Goal: Task Accomplishment & Management: Manage account settings

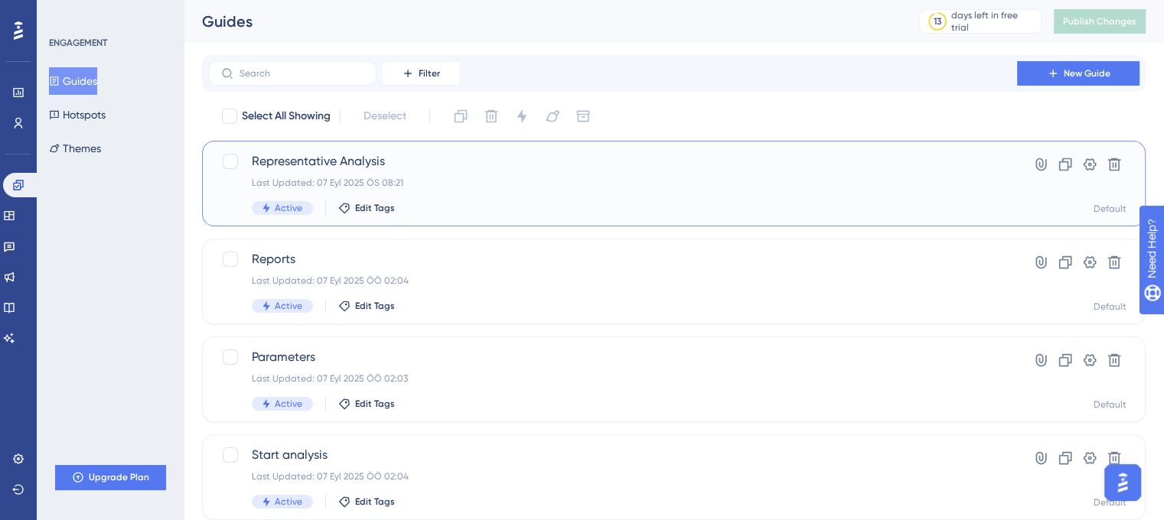
click at [460, 198] on div "Representative Analysis Last Updated: 07 Eyl 2025 ÖS 08:21 Active Edit Tags" at bounding box center [612, 183] width 721 height 63
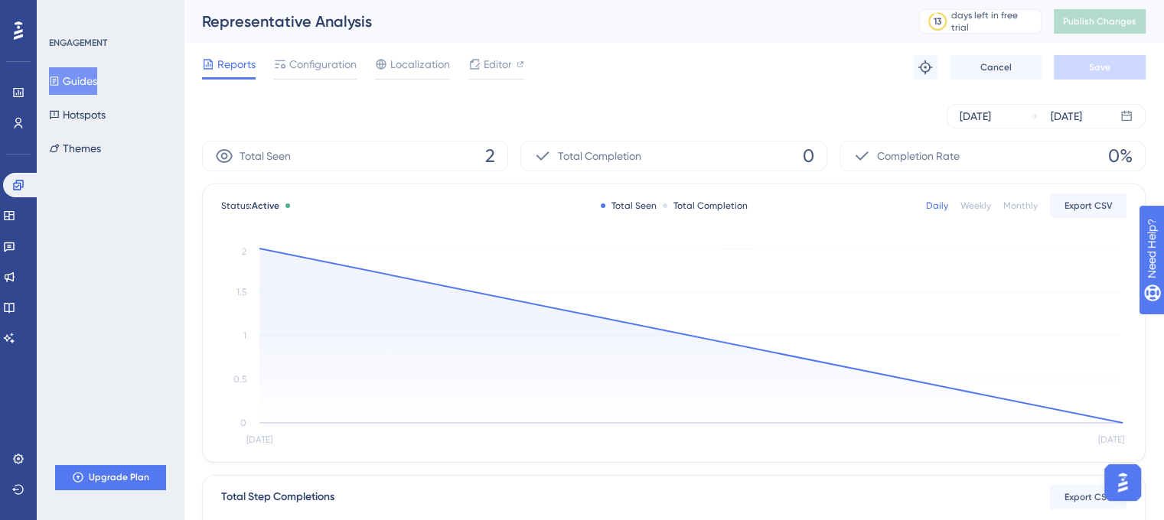
click at [307, 54] on div "Reports Configuration Localization Editor Troubleshoot Cancel Save" at bounding box center [673, 67] width 943 height 49
click at [308, 75] on div "Configuration" at bounding box center [315, 67] width 83 height 24
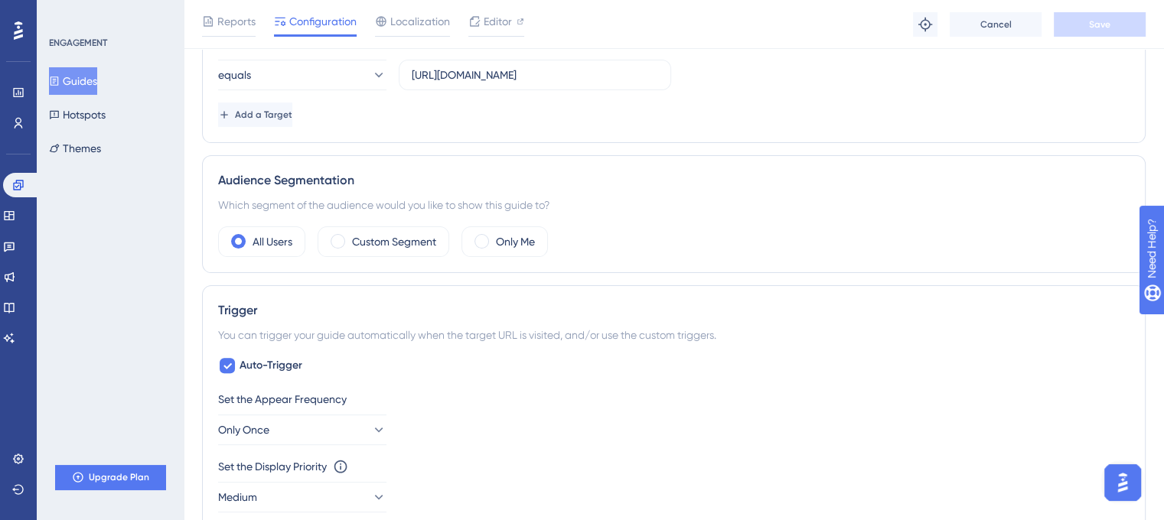
scroll to position [612, 0]
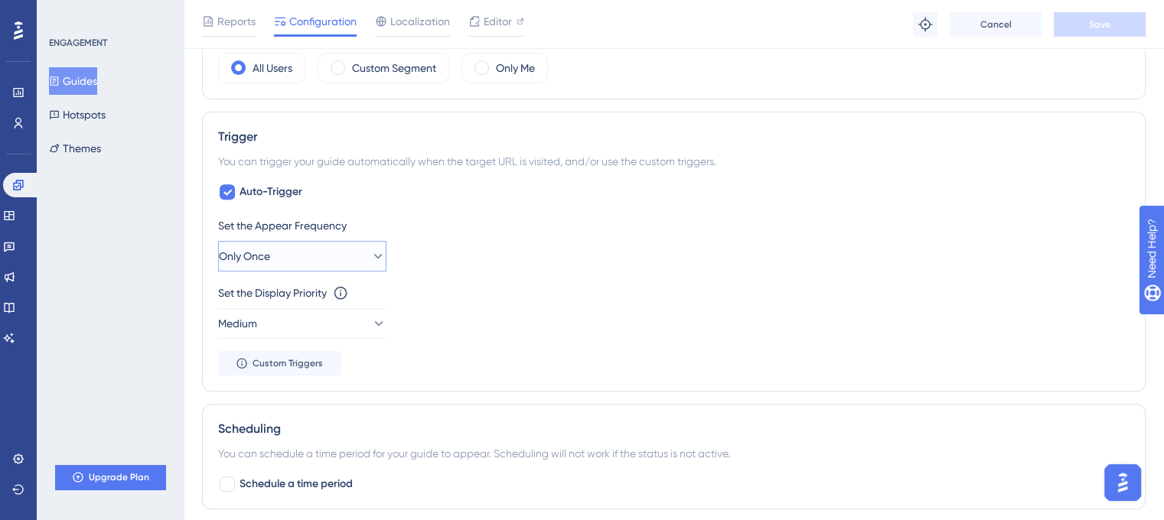
click at [343, 251] on button "Only Once" at bounding box center [302, 256] width 168 height 31
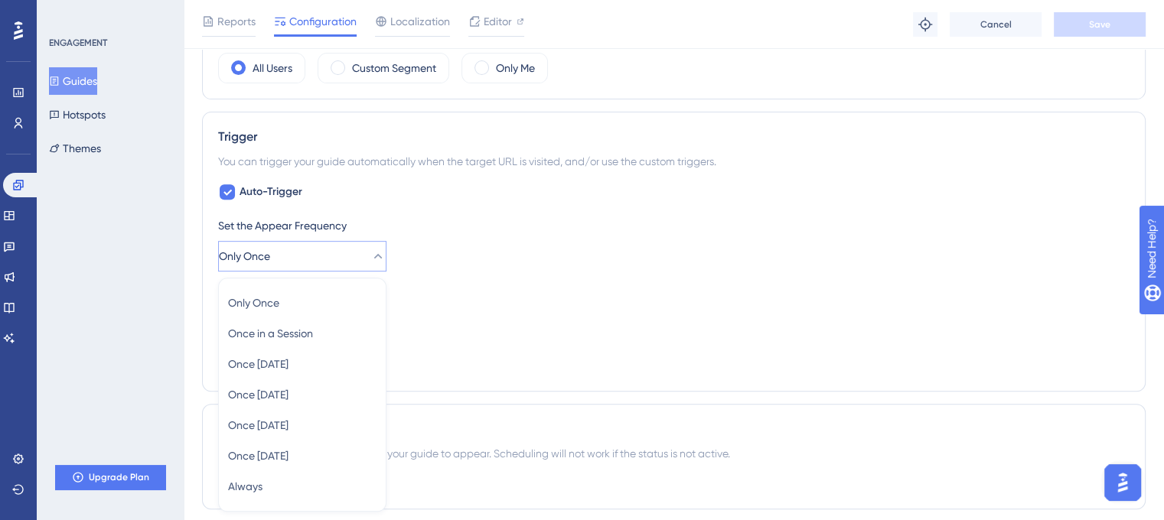
scroll to position [744, 0]
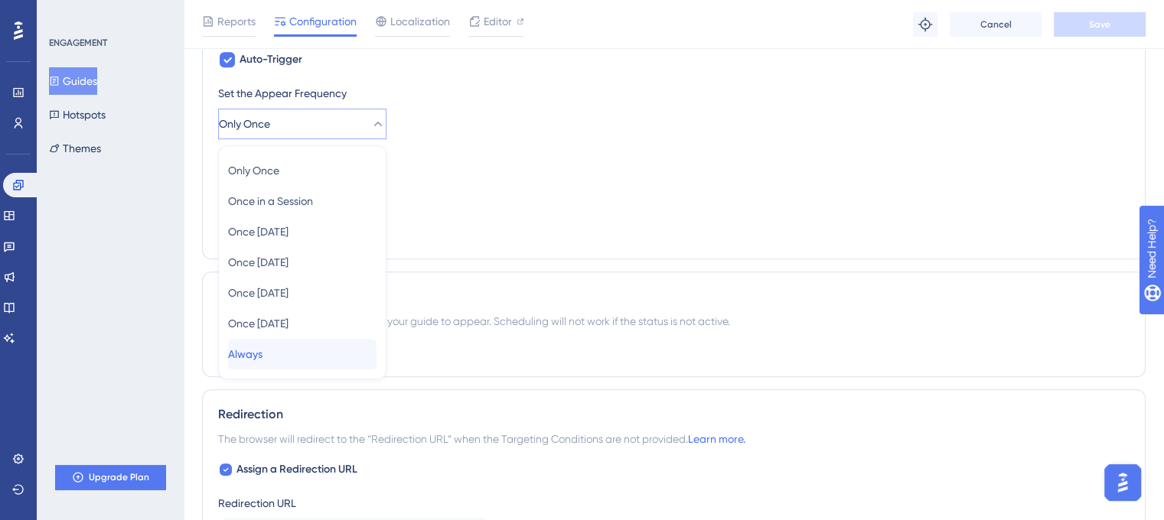
click at [306, 354] on div "Always Always" at bounding box center [302, 354] width 148 height 31
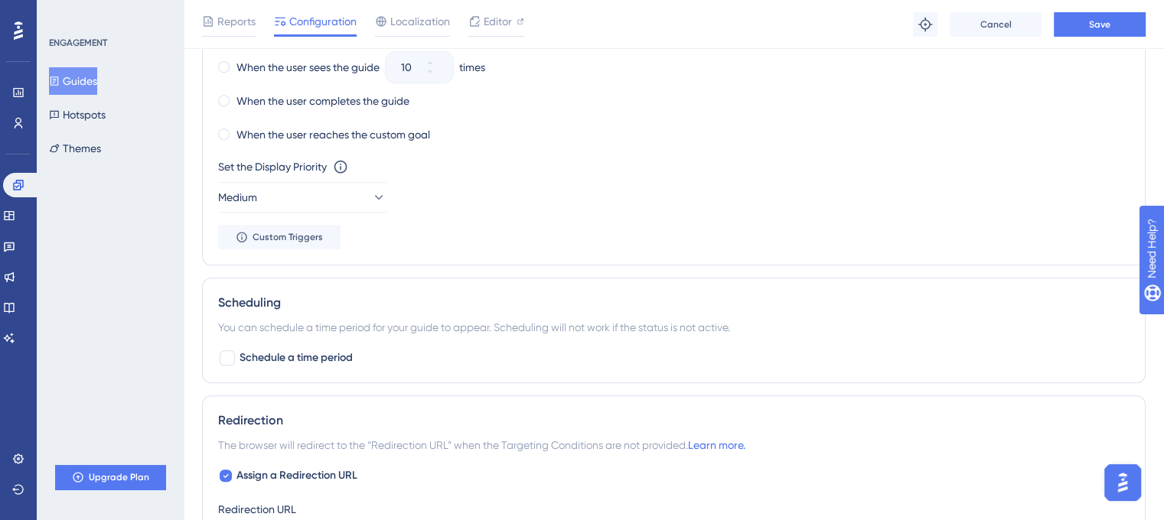
scroll to position [1265, 0]
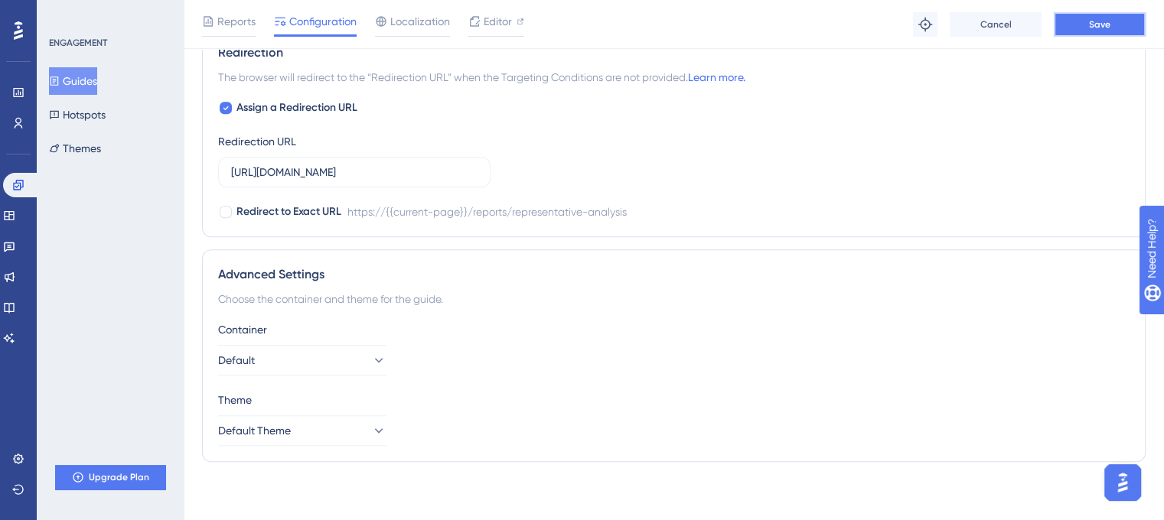
click at [1104, 18] on span "Save" at bounding box center [1099, 24] width 21 height 12
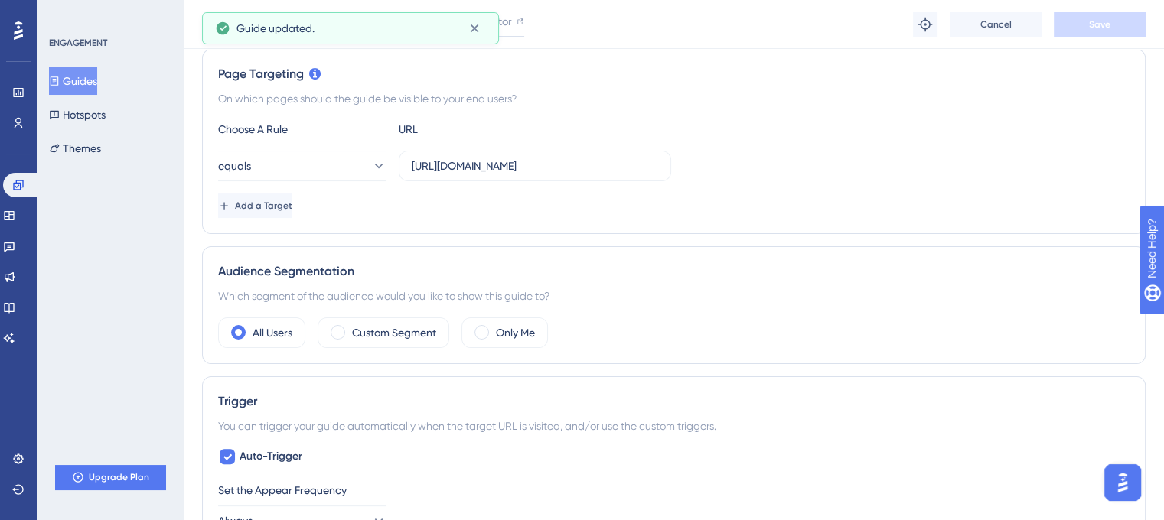
scroll to position [0, 0]
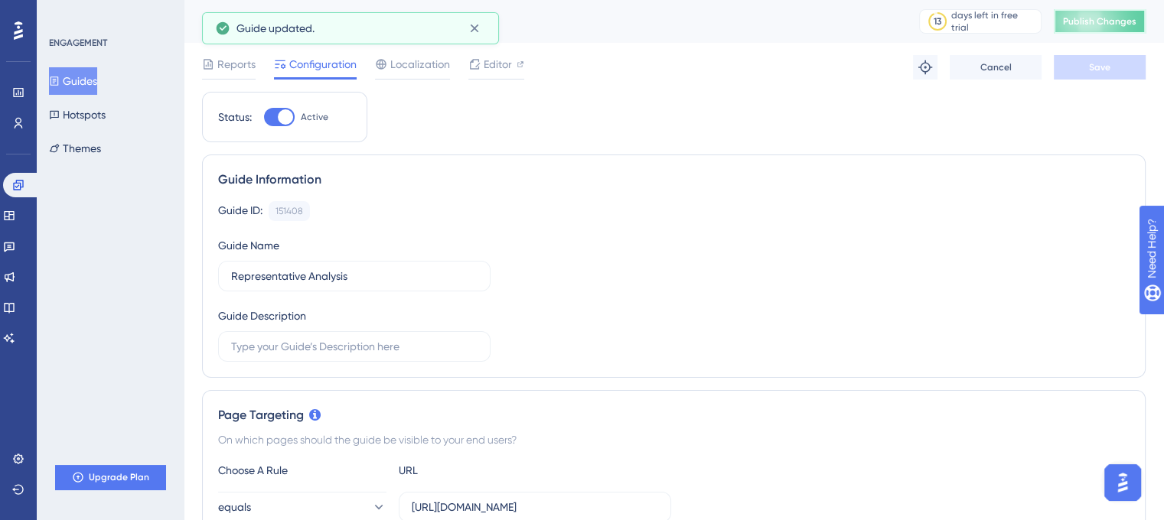
click at [1103, 30] on button "Publish Changes" at bounding box center [1100, 21] width 92 height 24
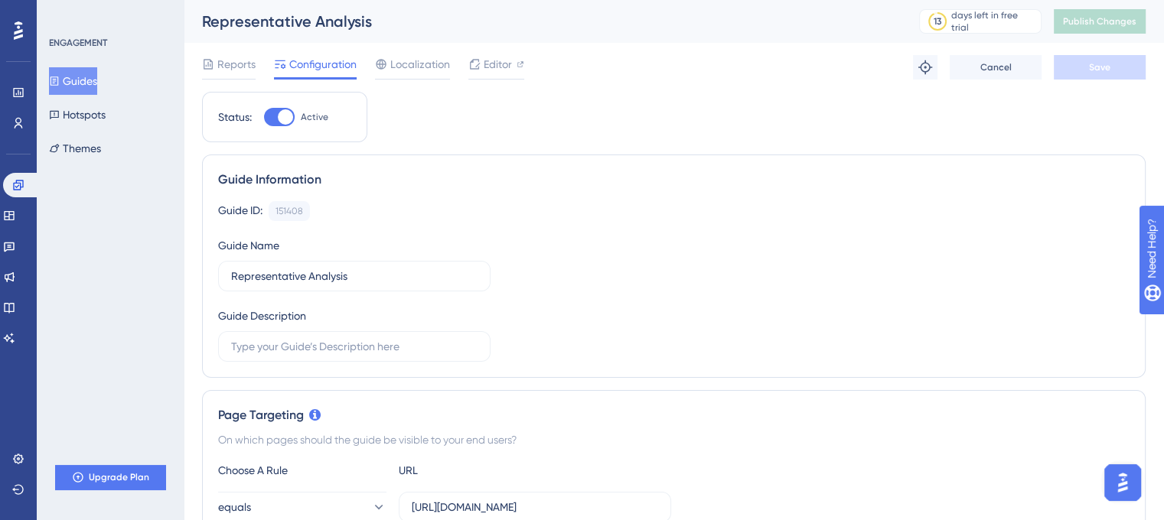
click at [129, 284] on div "ENGAGEMENT Guides Hotspots Themes Upgrade Plan" at bounding box center [110, 260] width 147 height 520
